Goal: Task Accomplishment & Management: Use online tool/utility

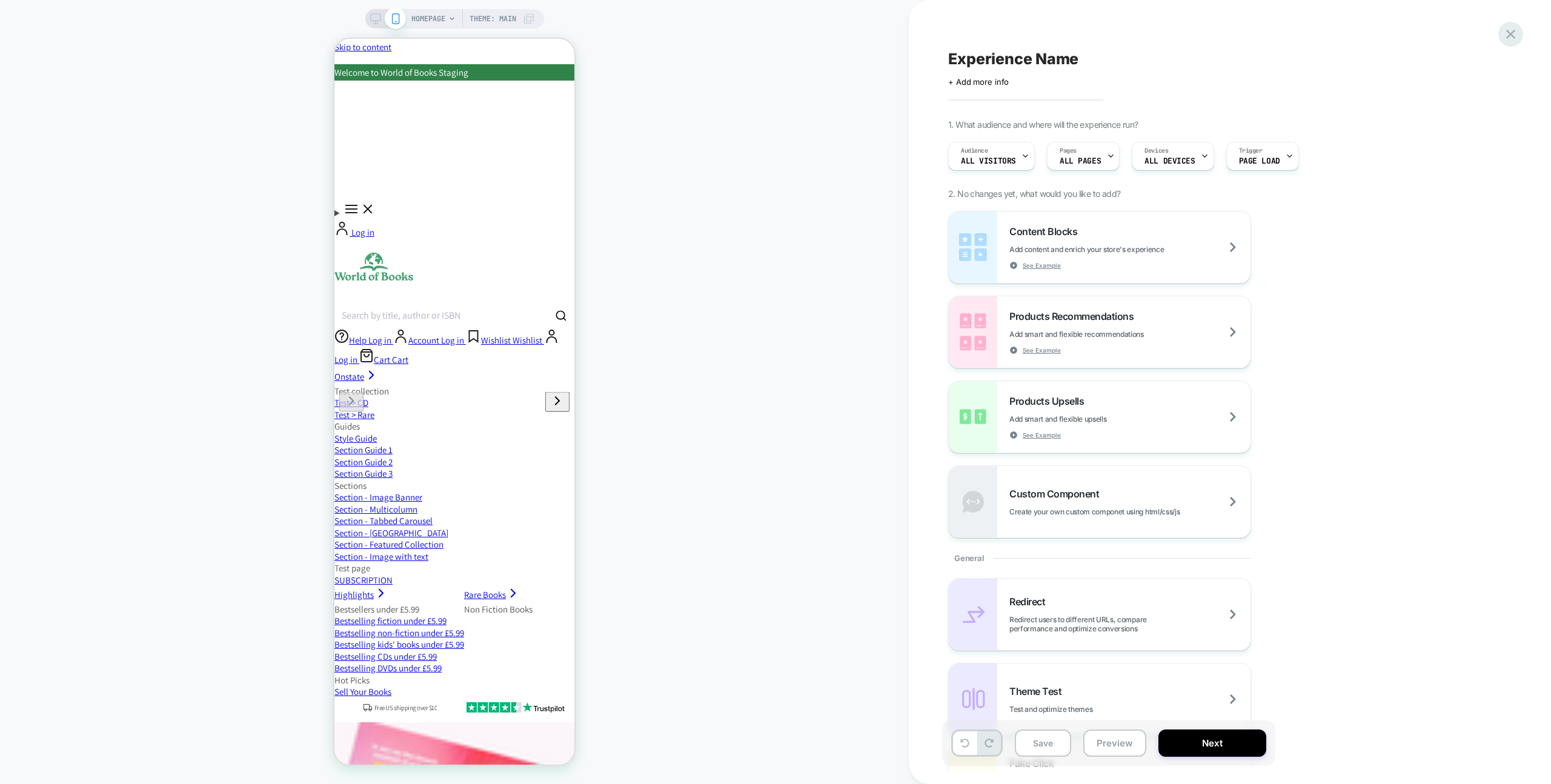
click at [1519, 36] on div at bounding box center [1511, 34] width 25 height 25
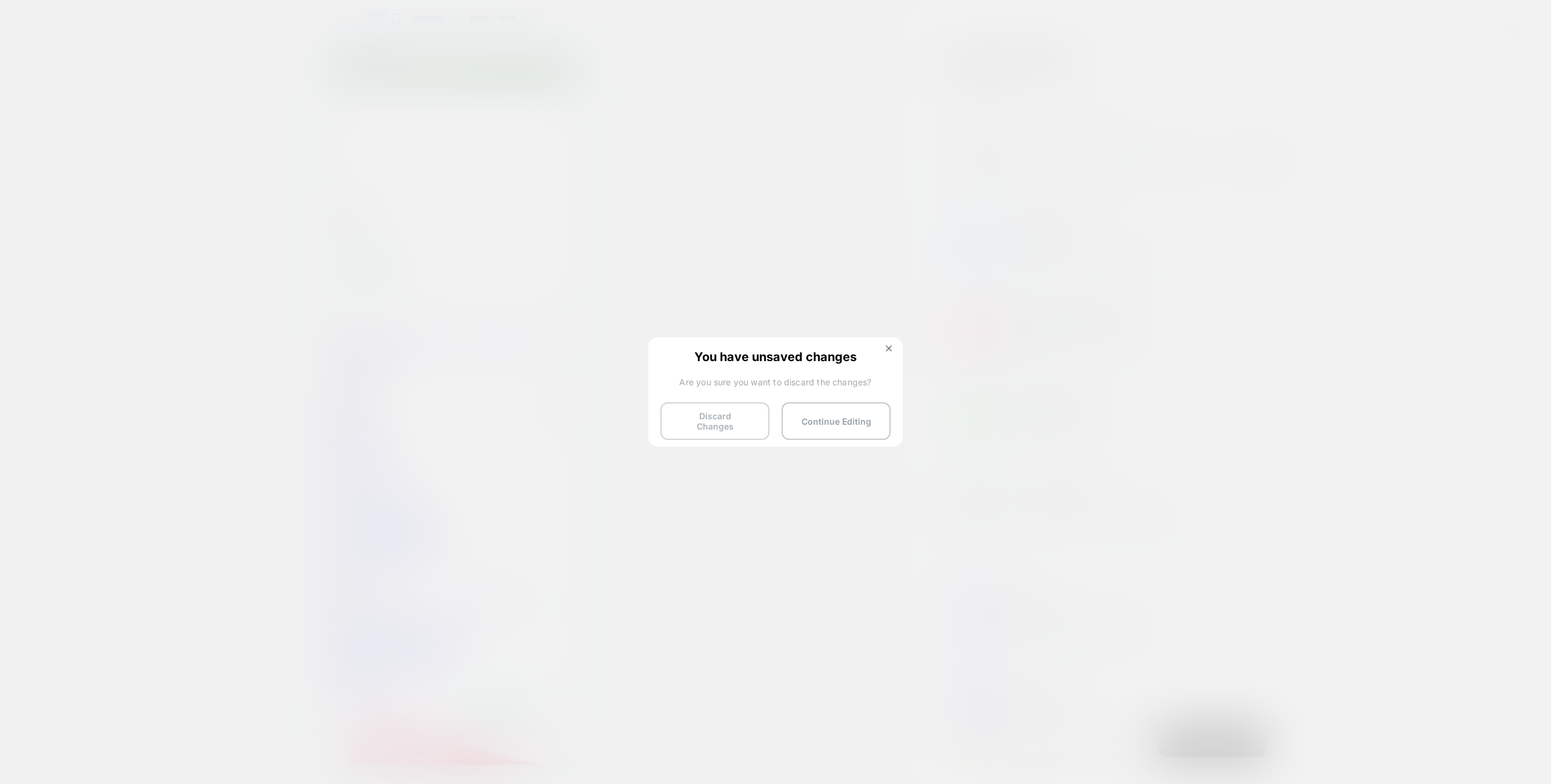
click at [764, 418] on button "Discard Changes" at bounding box center [714, 421] width 109 height 38
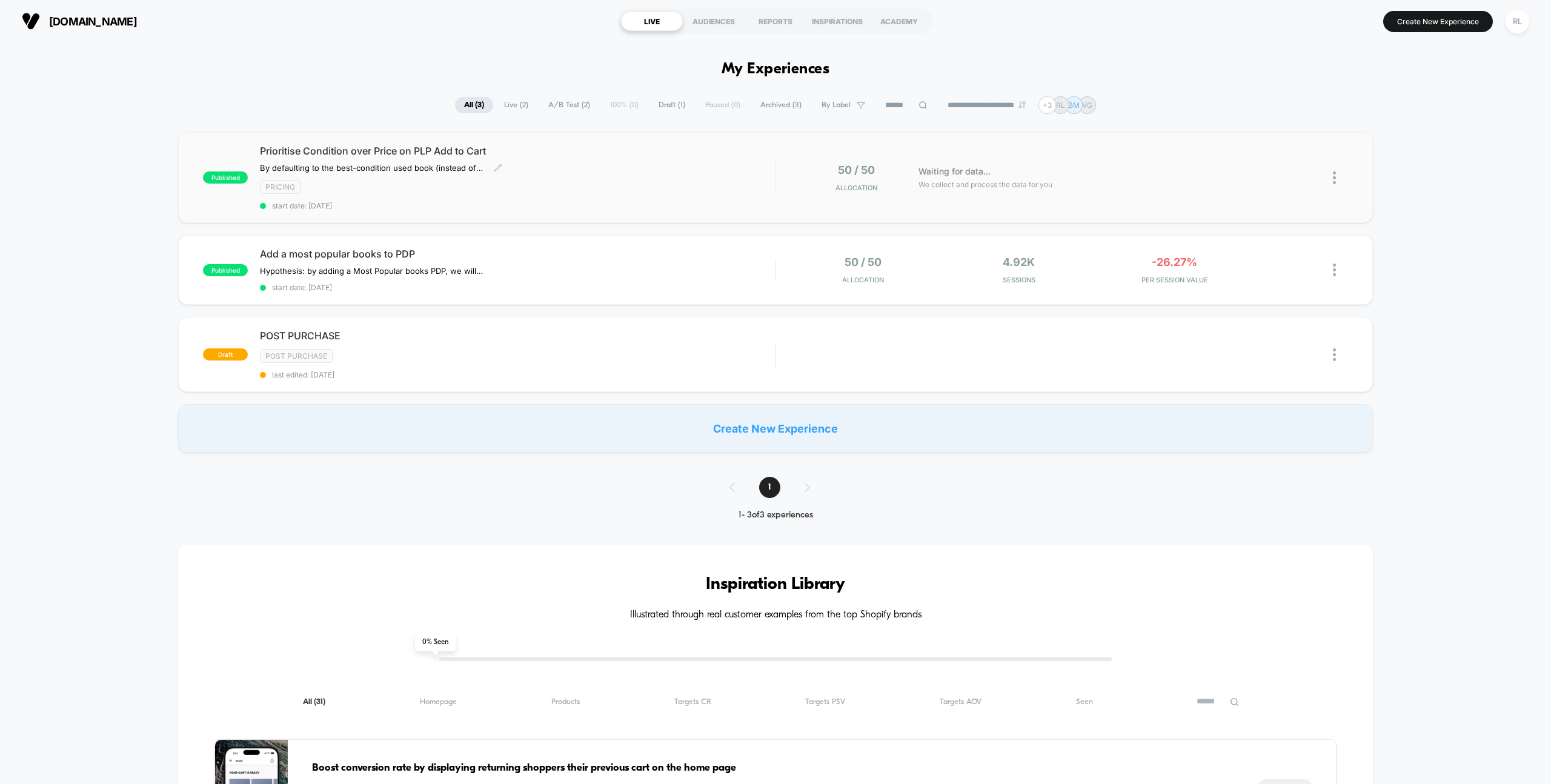
click at [509, 197] on div "Prioritise Condition over Price on PLP Add to Cart By defaulting to the best-co…" at bounding box center [516, 177] width 515 height 66
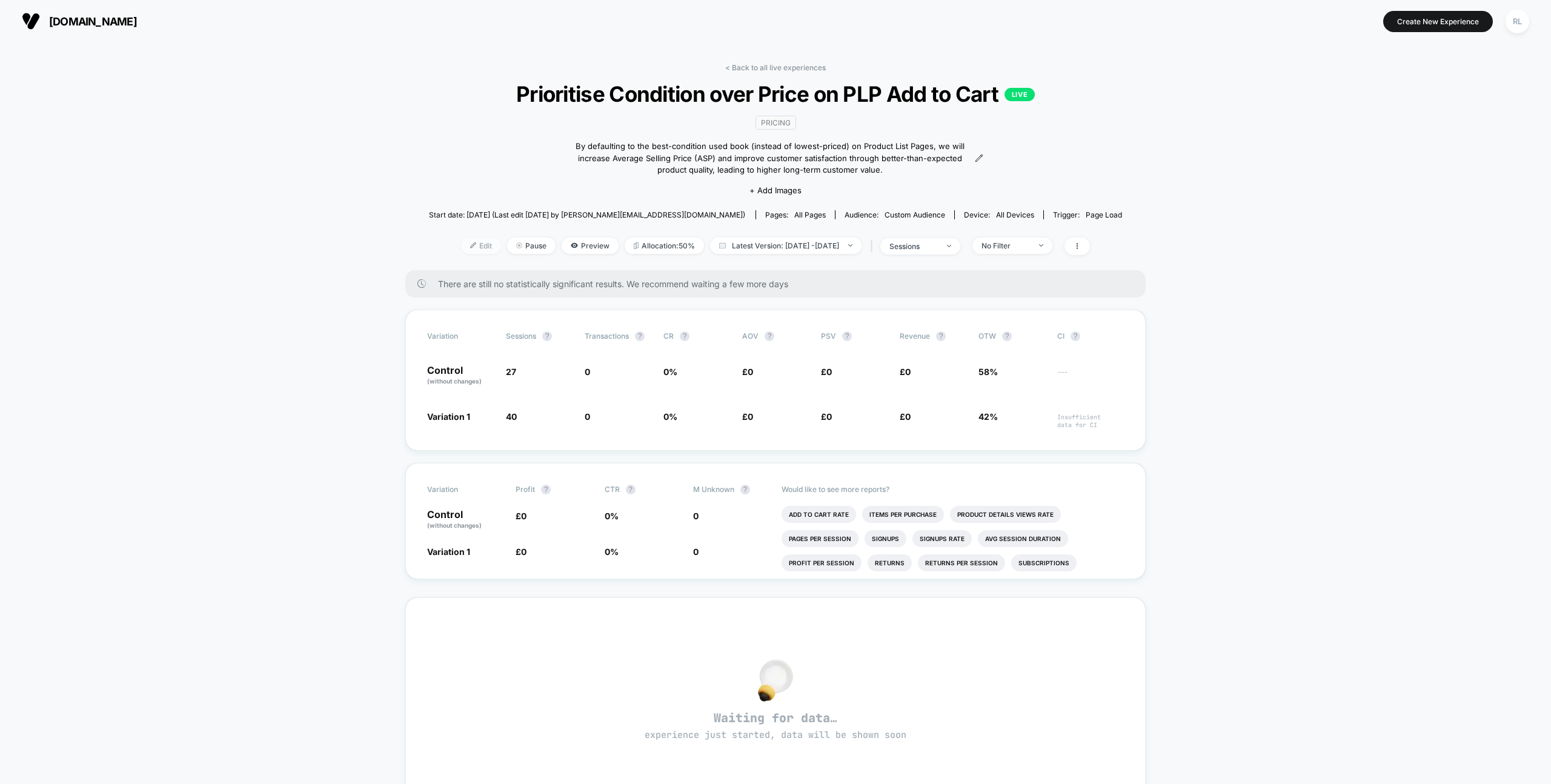
click at [471, 245] on span "Edit" at bounding box center [480, 245] width 40 height 16
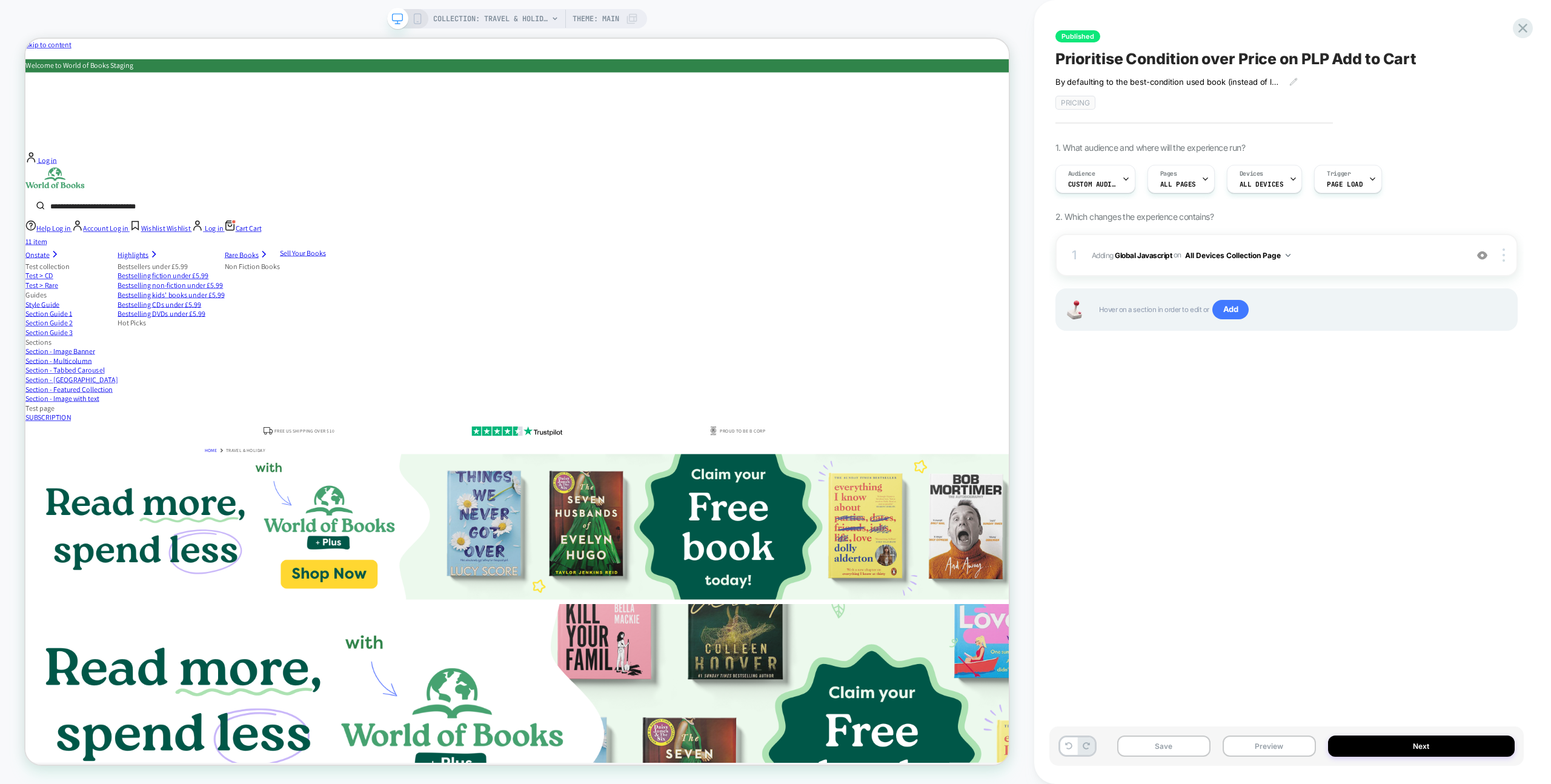
click at [615, 22] on span "Theme: MAIN" at bounding box center [596, 19] width 47 height 20
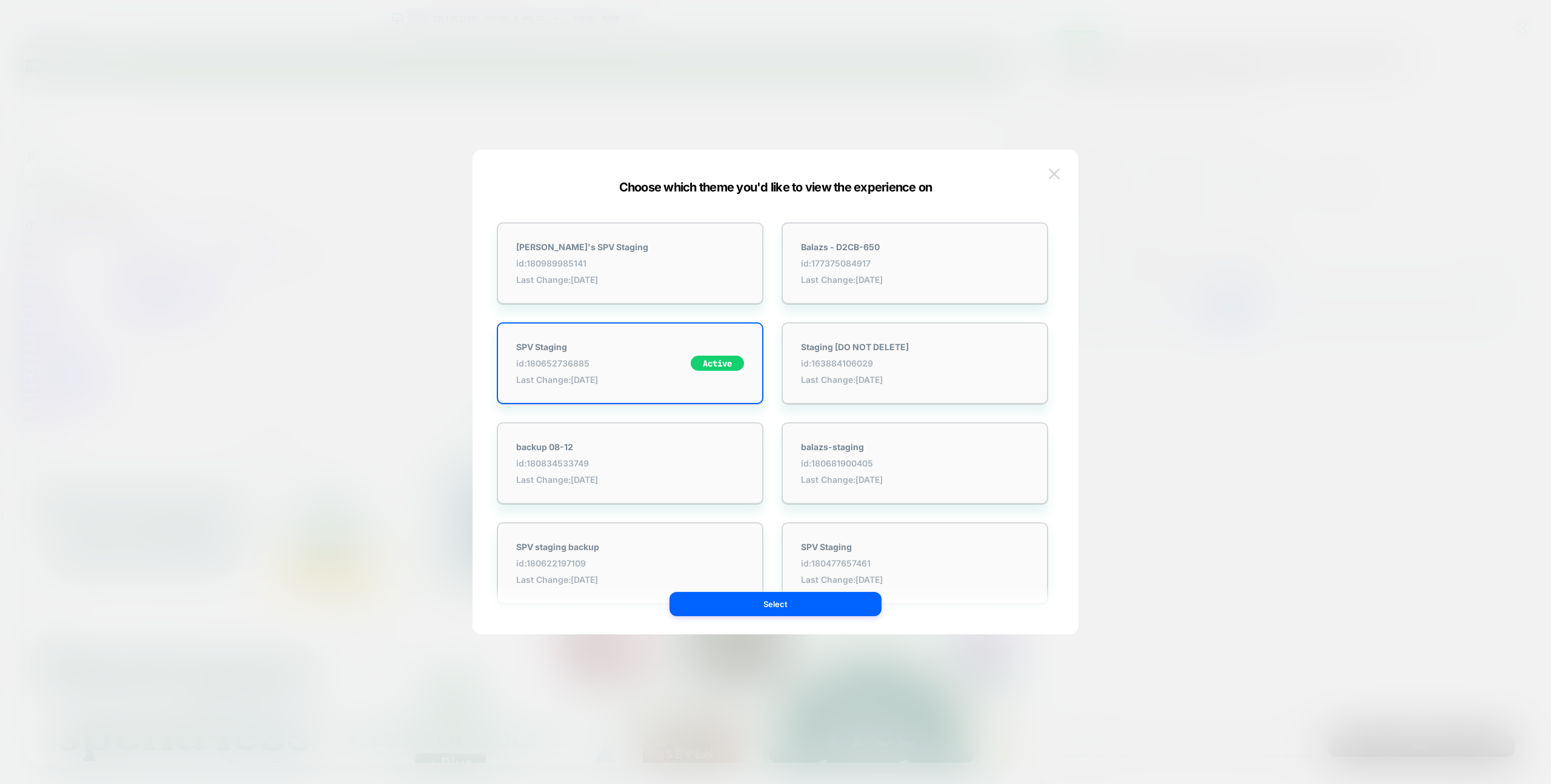
click at [1057, 169] on img at bounding box center [1054, 173] width 11 height 10
